Goal: Transaction & Acquisition: Purchase product/service

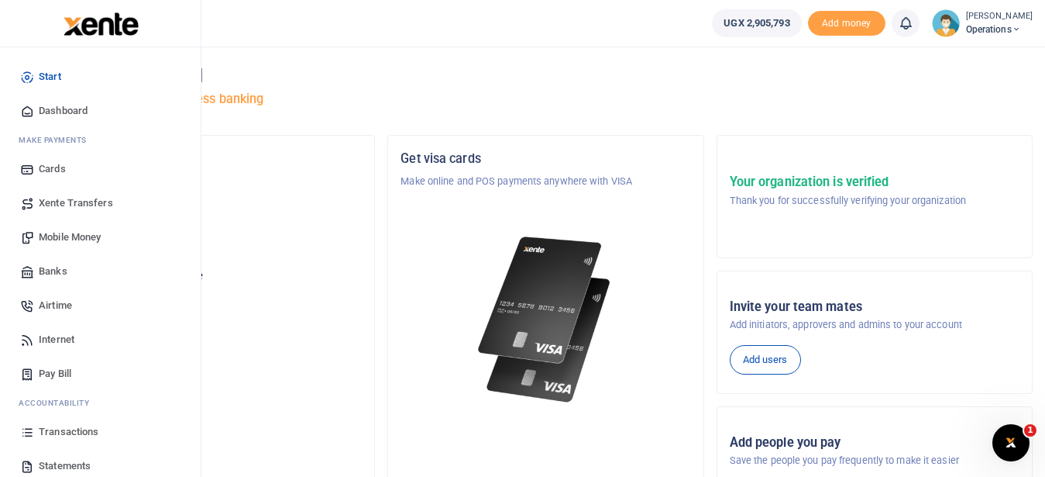
click at [71, 431] on span "Transactions" at bounding box center [69, 431] width 60 height 15
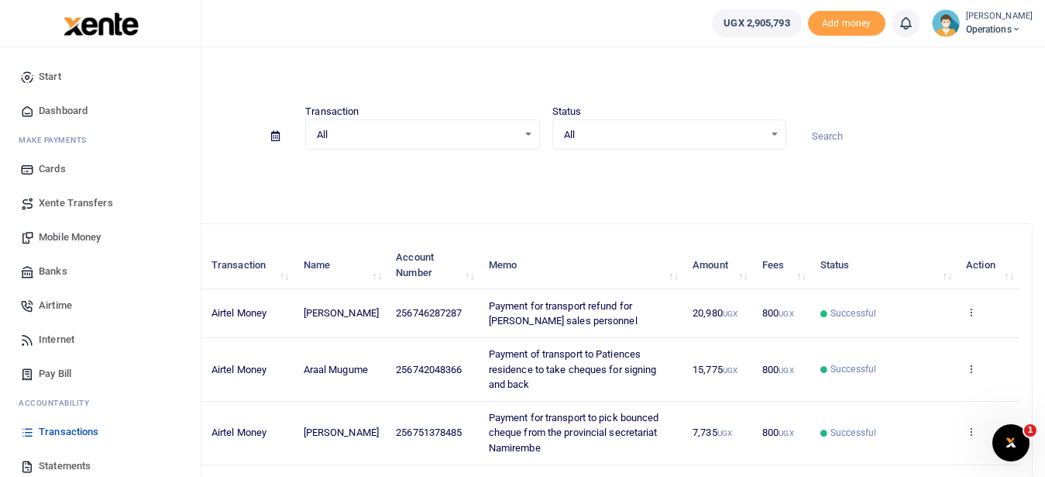
click at [75, 237] on span "Mobile Money" at bounding box center [70, 236] width 62 height 15
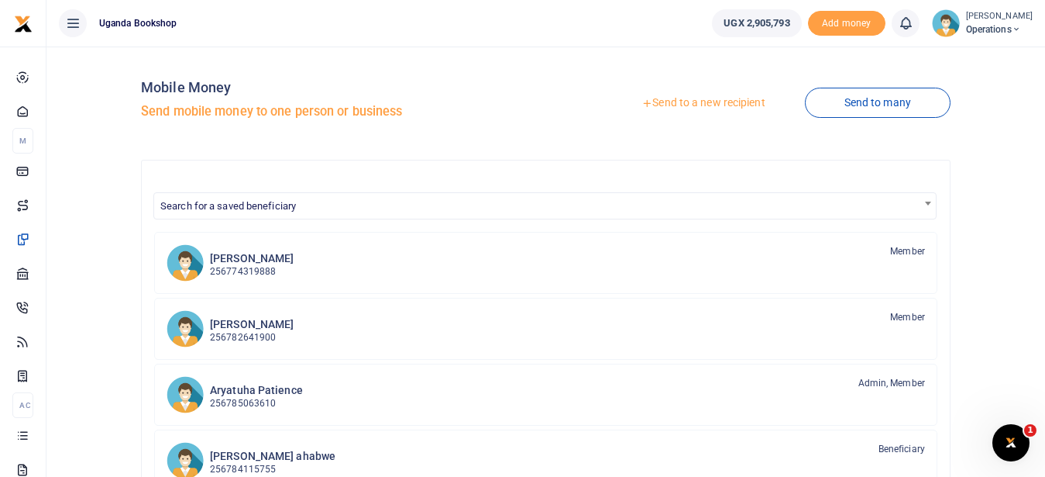
click at [689, 102] on link "Send to a new recipient" at bounding box center [703, 103] width 202 height 28
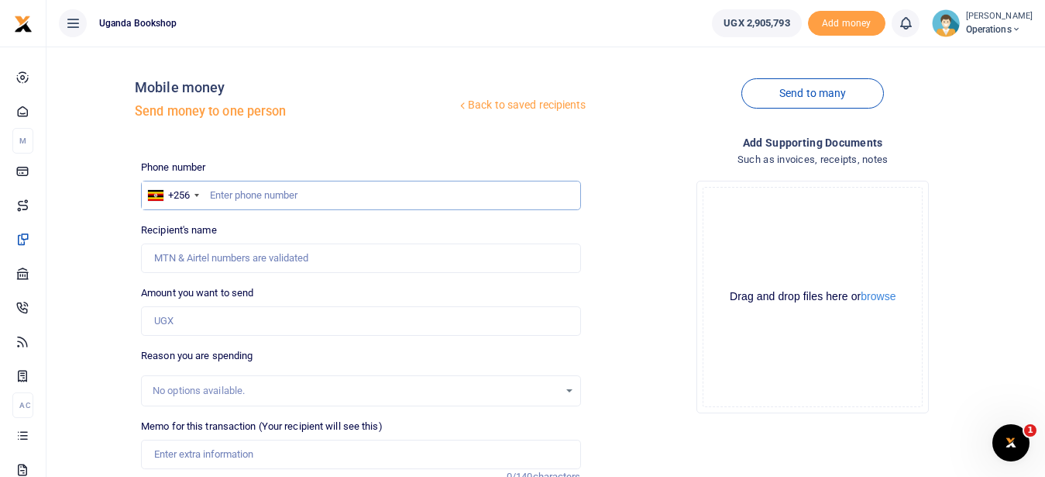
click at [215, 189] on input "text" at bounding box center [360, 195] width 439 height 29
click at [215, 199] on input "text" at bounding box center [360, 195] width 439 height 29
type input "0785063610"
type input "Aryatuha Patience"
type input "0785063610"
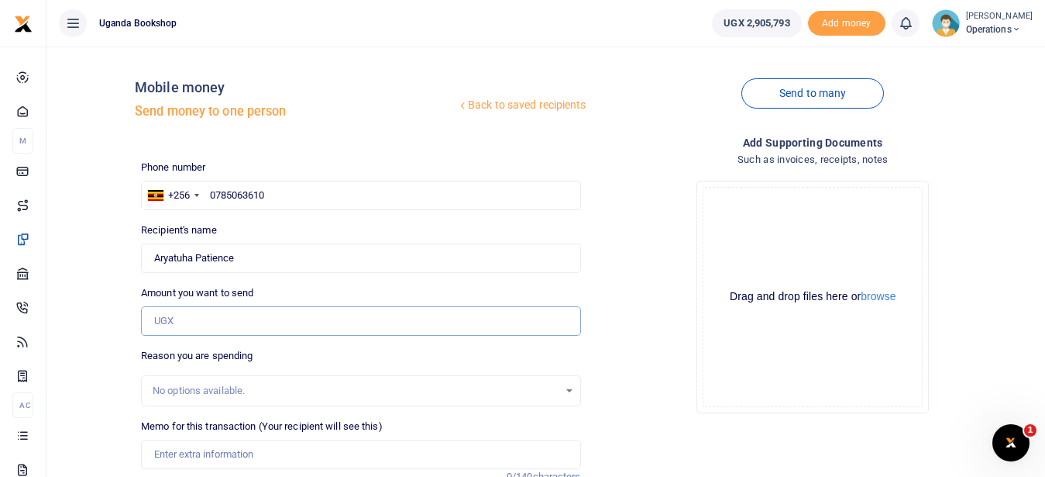
click at [206, 328] on input "Amount you want to send" at bounding box center [360, 320] width 439 height 29
type input "50,000"
click at [198, 459] on input "Memo for this transaction (Your recipient will see this)" at bounding box center [360, 453] width 439 height 29
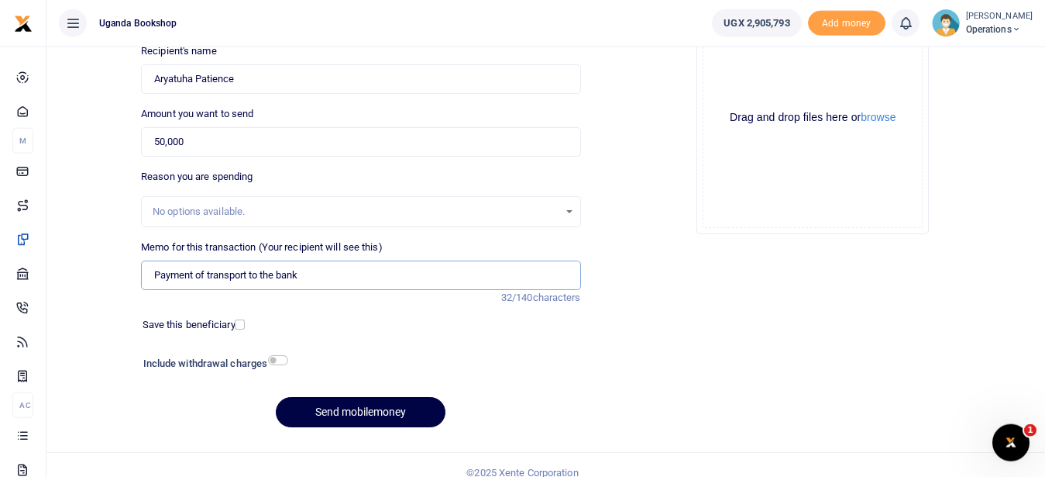
scroll to position [194, 0]
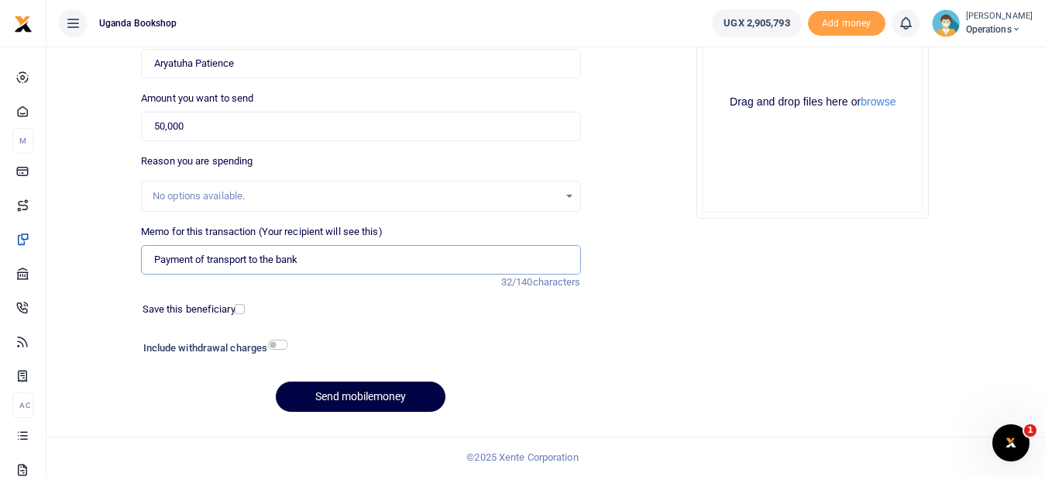
type input "Payment of transport to the bank"
click at [271, 346] on input "checkbox" at bounding box center [278, 344] width 20 height 10
checkbox input "true"
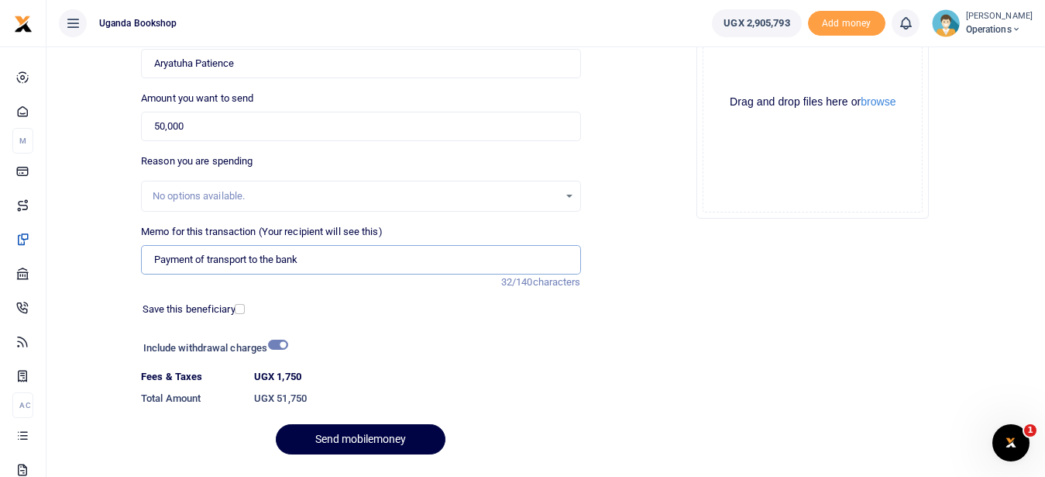
click at [329, 262] on input "Payment of transport to the bank" at bounding box center [360, 259] width 439 height 29
click at [251, 259] on input "Payment of transport to the bank to take salary cheque" at bounding box center [360, 259] width 439 height 29
type input "Payment of transport to the bank to take salary cheque"
click at [352, 442] on button "Send mobilemoney" at bounding box center [361, 439] width 170 height 30
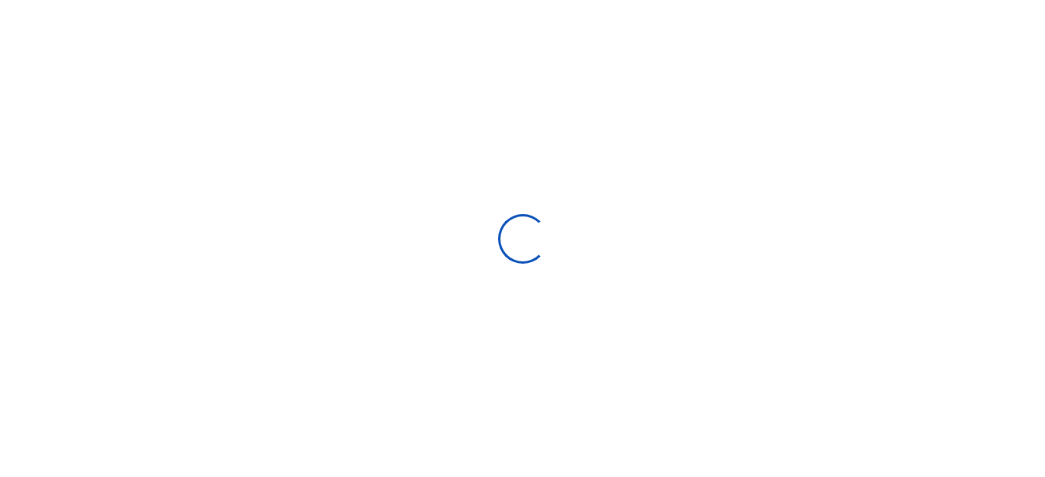
select select
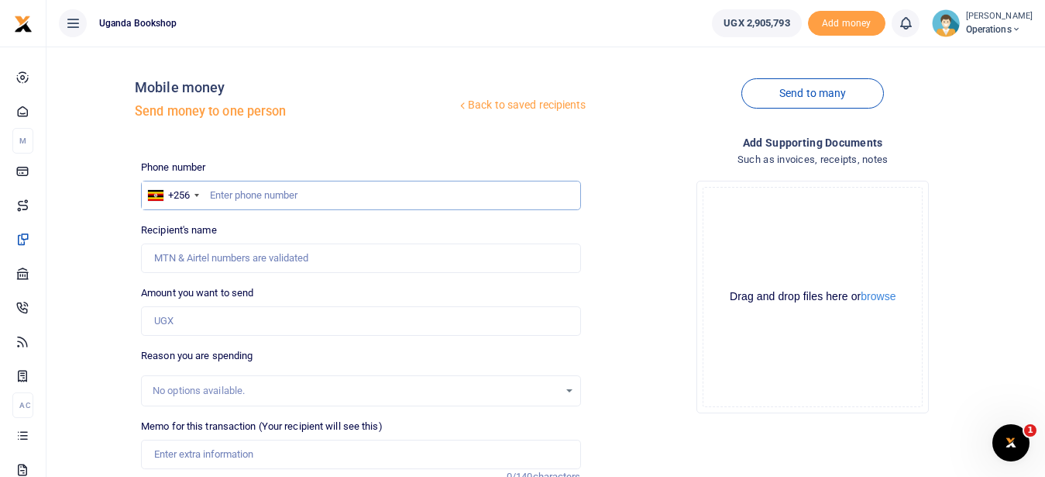
click at [243, 188] on input "text" at bounding box center [360, 195] width 439 height 29
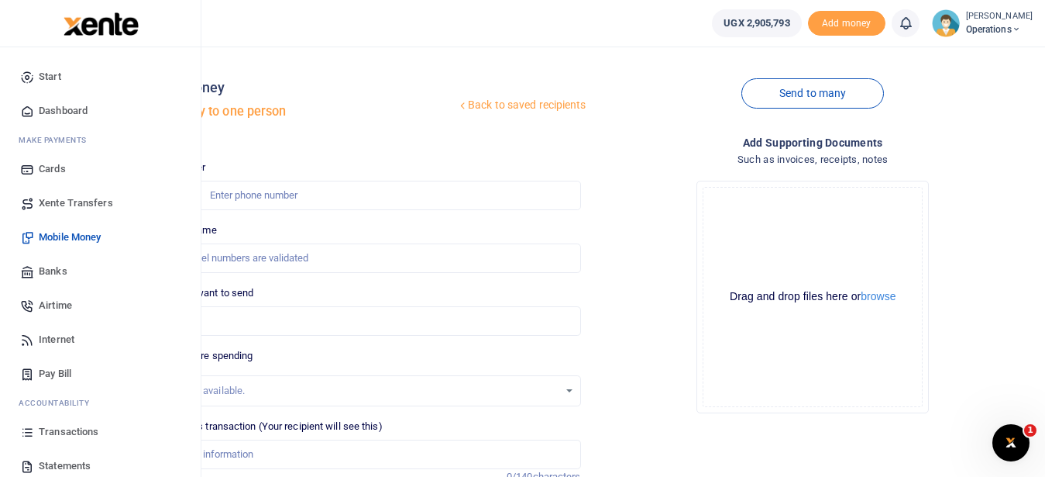
click at [88, 427] on span "Transactions" at bounding box center [69, 431] width 60 height 15
